Goal: Navigation & Orientation: Find specific page/section

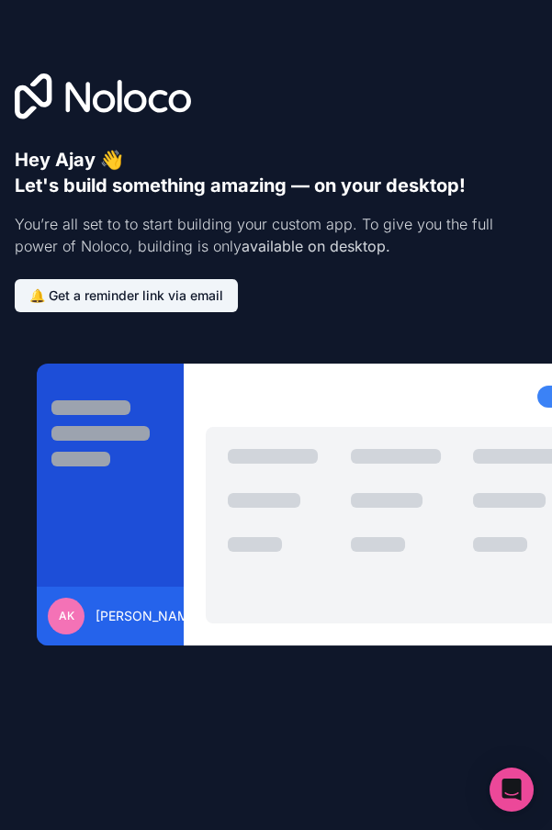
scroll to position [58, 0]
click at [85, 598] on div "AK" at bounding box center [66, 616] width 37 height 37
click at [435, 498] on div at bounding box center [405, 525] width 108 height 153
click at [459, 449] on div at bounding box center [405, 525] width 108 height 153
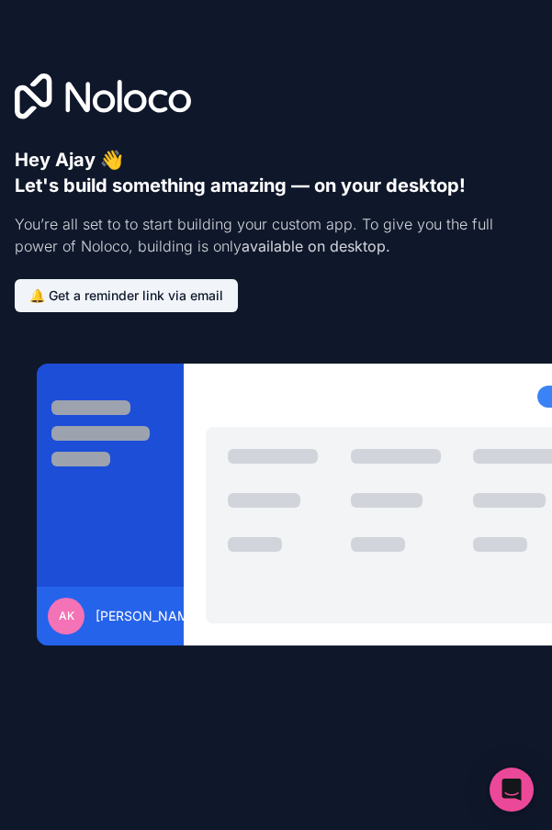
scroll to position [30, 0]
click at [514, 790] on icon "Open Intercom Messenger" at bounding box center [511, 790] width 19 height 22
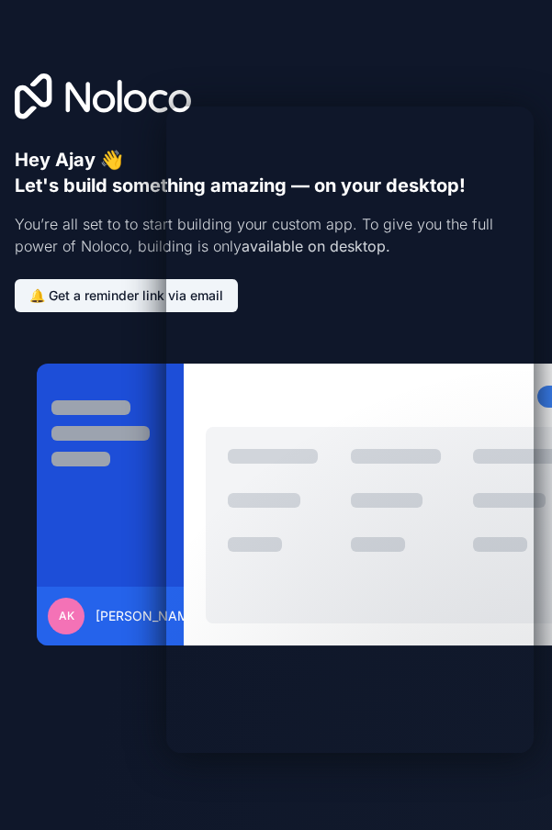
click at [32, 515] on div "AK [PERSON_NAME]" at bounding box center [276, 578] width 552 height 503
click at [67, 545] on div "AK [PERSON_NAME]" at bounding box center [276, 578] width 552 height 503
click at [408, 73] on div at bounding box center [276, 95] width 523 height 44
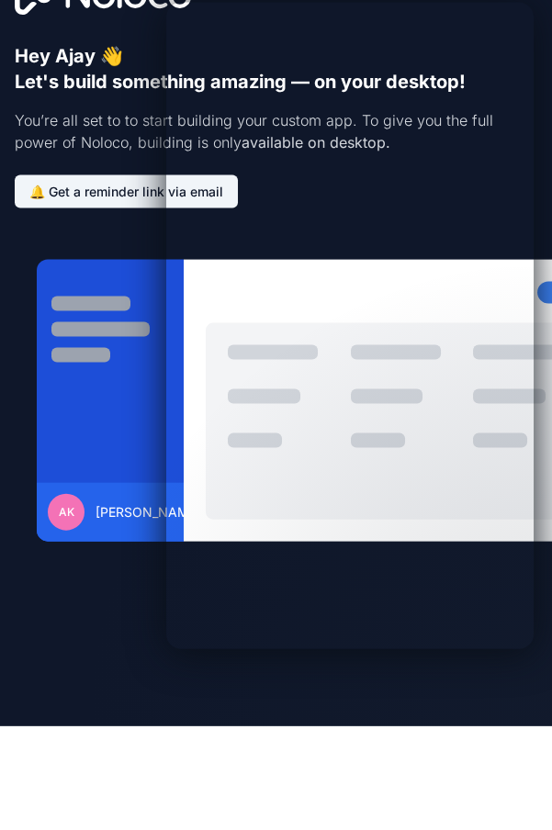
scroll to position [58, 0]
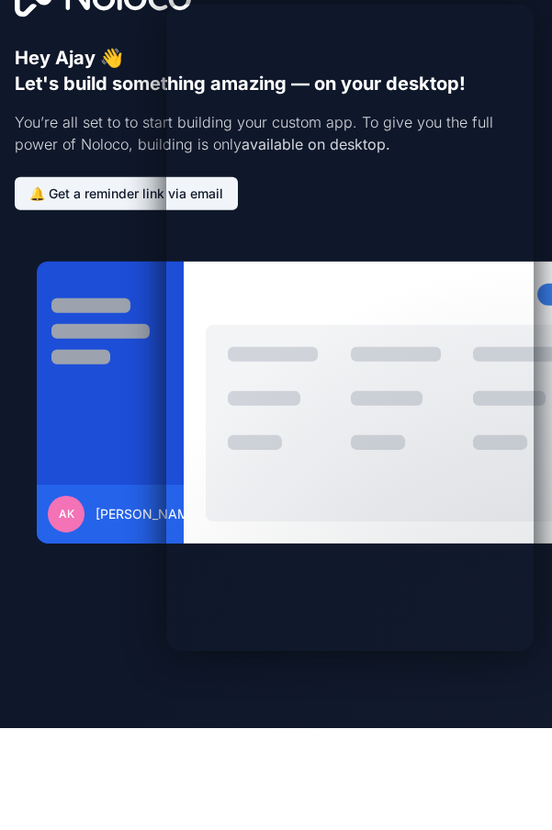
click at [30, 570] on div "AK [PERSON_NAME]" at bounding box center [276, 578] width 552 height 503
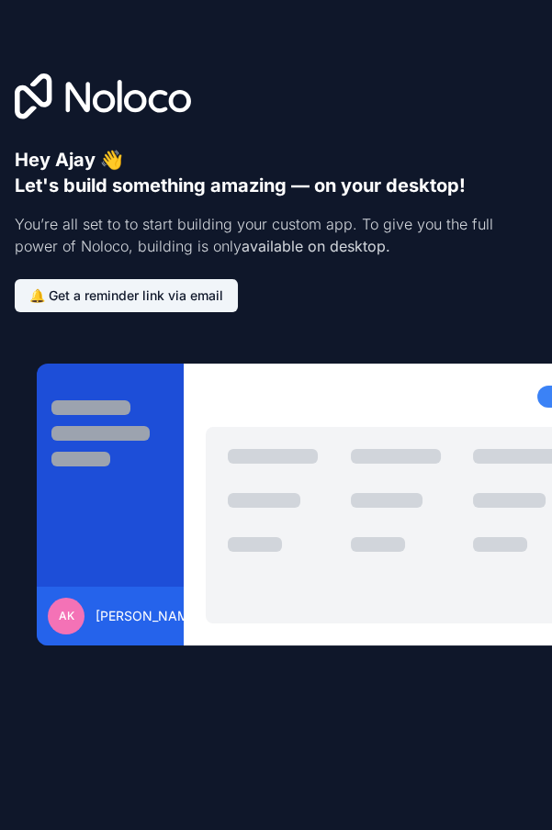
scroll to position [0, 0]
